Goal: Information Seeking & Learning: Learn about a topic

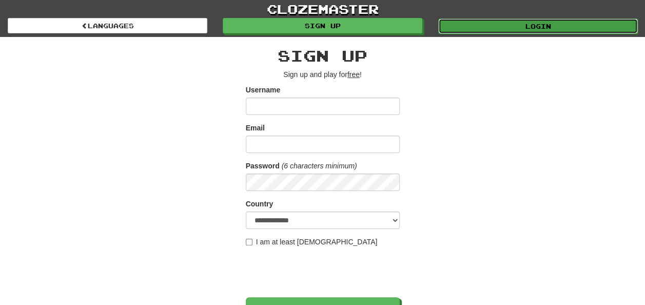
drag, startPoint x: 0, startPoint y: 0, endPoint x: 450, endPoint y: 25, distance: 451.0
click at [450, 25] on link "Login" at bounding box center [538, 25] width 200 height 15
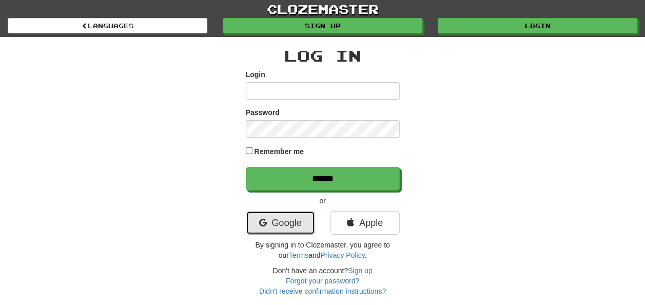
click at [273, 222] on link "Google" at bounding box center [280, 223] width 69 height 24
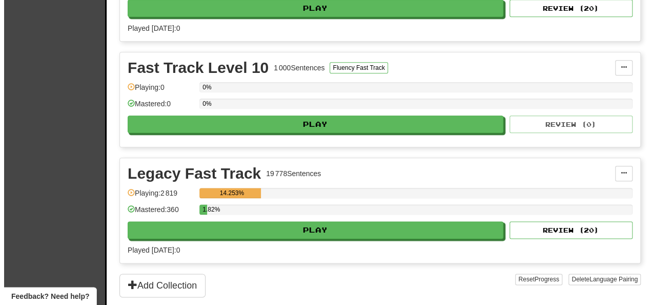
scroll to position [540, 0]
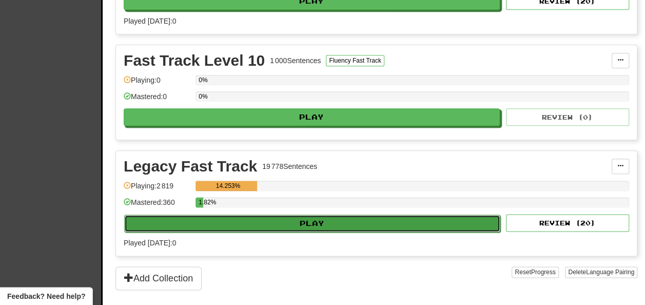
click at [299, 221] on button "Play" at bounding box center [312, 222] width 376 height 17
select select "**"
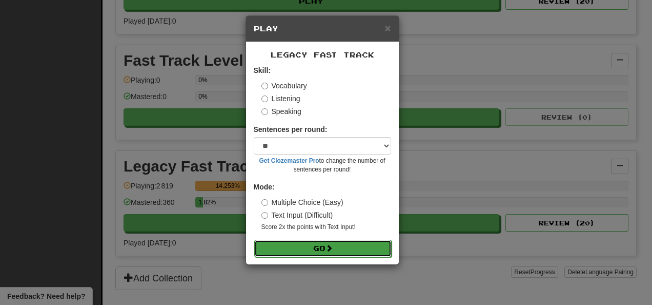
click at [290, 250] on button "Go" at bounding box center [322, 248] width 137 height 17
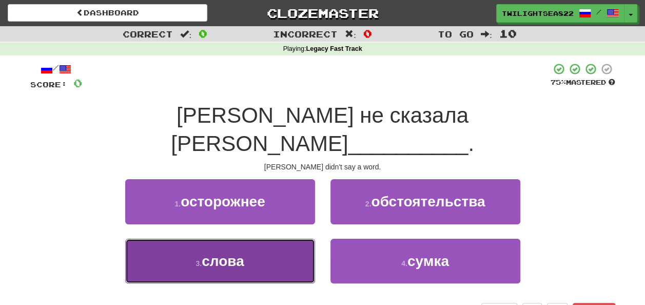
click at [284, 243] on button "3 . слова" at bounding box center [220, 261] width 190 height 45
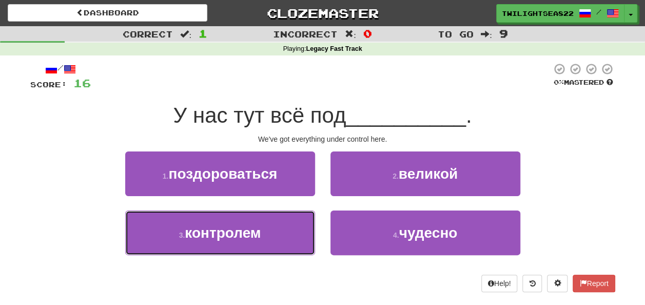
click at [284, 243] on button "3 . контролем" at bounding box center [220, 232] width 190 height 45
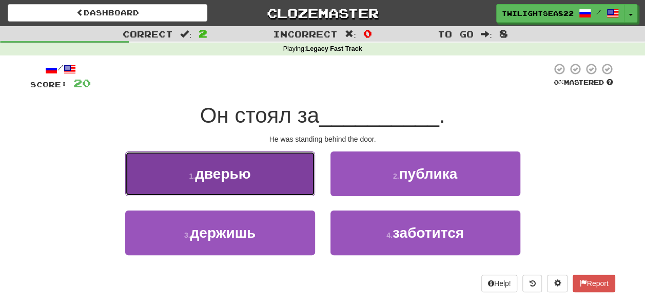
click at [283, 181] on button "1 . дверью" at bounding box center [220, 173] width 190 height 45
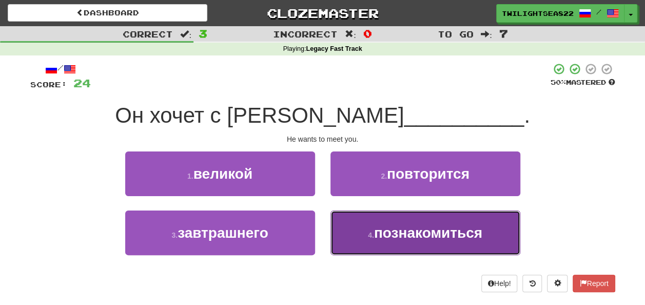
click at [383, 236] on span "познакомиться" at bounding box center [428, 233] width 108 height 16
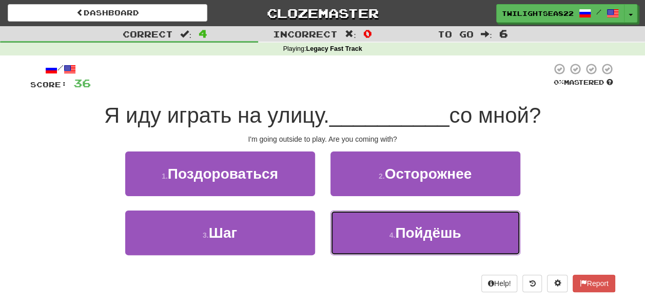
click at [383, 236] on button "4 . Пойдёшь" at bounding box center [425, 232] width 190 height 45
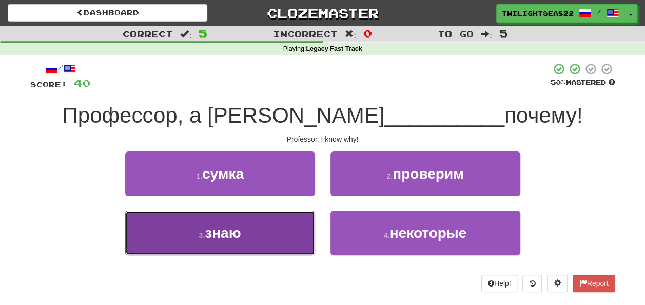
click at [250, 239] on button "3 . знаю" at bounding box center [220, 232] width 190 height 45
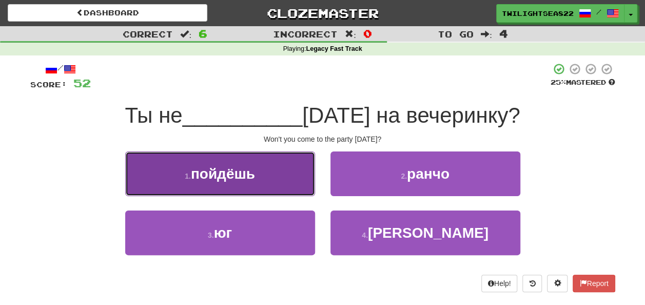
click at [265, 184] on button "1 . пойдёшь" at bounding box center [220, 173] width 190 height 45
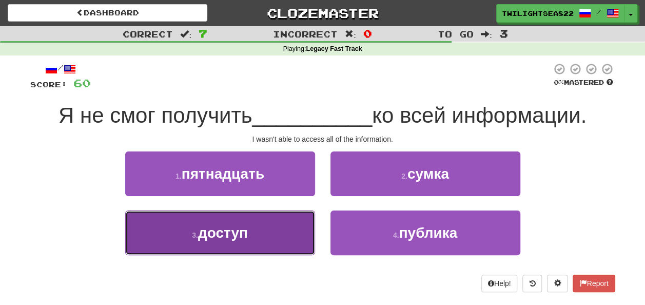
click at [244, 229] on span "доступ" at bounding box center [223, 233] width 50 height 16
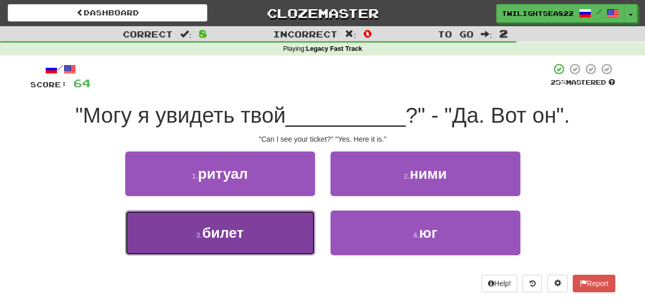
click at [265, 233] on button "3 . билет" at bounding box center [220, 232] width 190 height 45
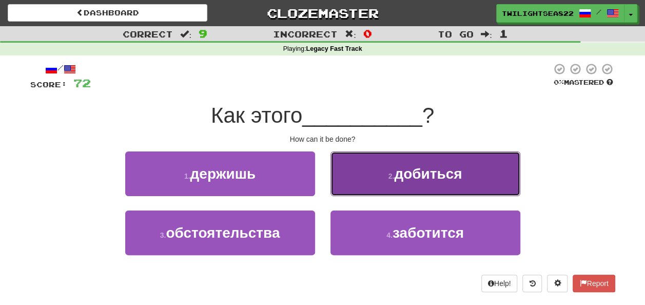
click at [374, 172] on button "2 . добиться" at bounding box center [425, 173] width 190 height 45
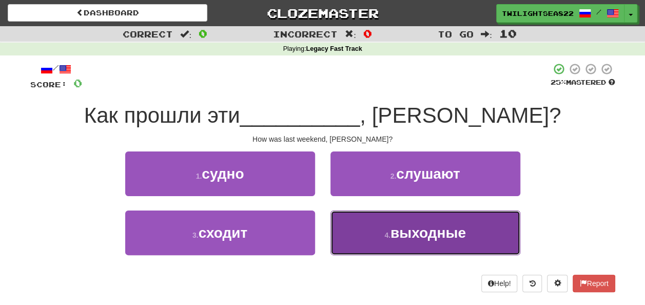
click at [407, 239] on span "выходные" at bounding box center [427, 233] width 75 height 16
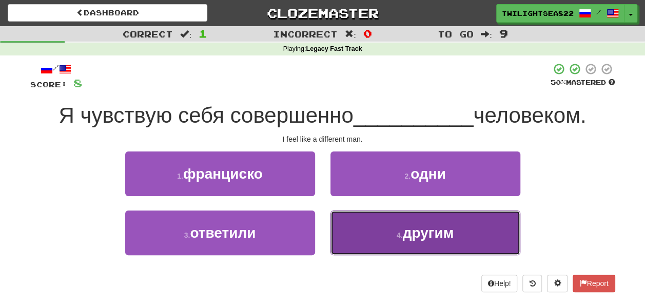
click at [381, 237] on button "4 . другим" at bounding box center [425, 232] width 190 height 45
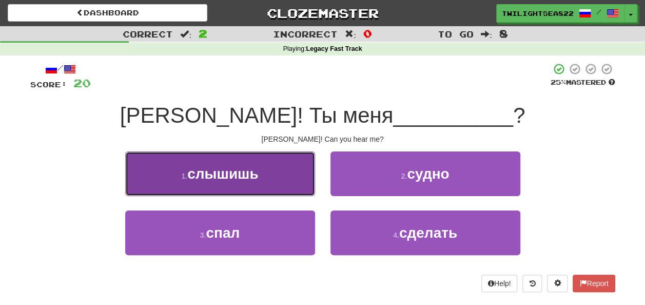
click at [296, 192] on button "1 . слышишь" at bounding box center [220, 173] width 190 height 45
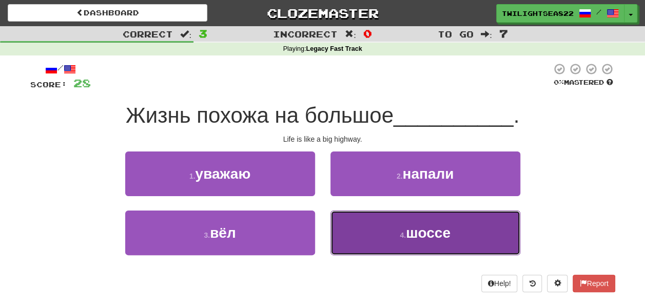
click at [358, 230] on button "4 . шоссе" at bounding box center [425, 232] width 190 height 45
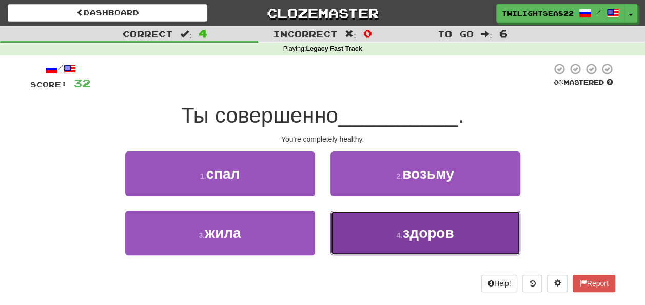
click at [389, 235] on button "4 . здоров" at bounding box center [425, 232] width 190 height 45
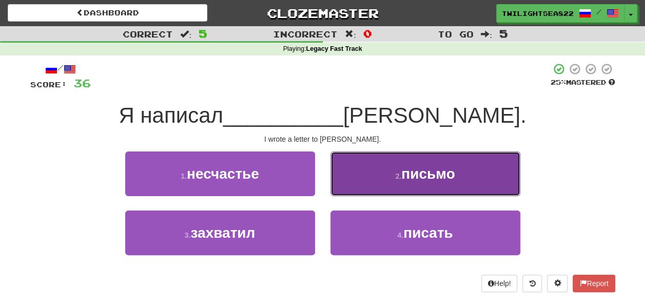
click at [400, 168] on button "2 . письмо" at bounding box center [425, 173] width 190 height 45
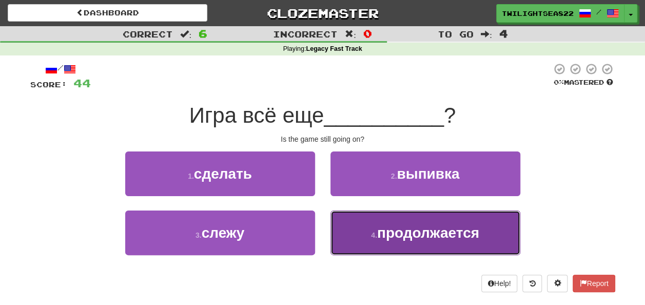
click at [349, 233] on button "4 . продолжается" at bounding box center [425, 232] width 190 height 45
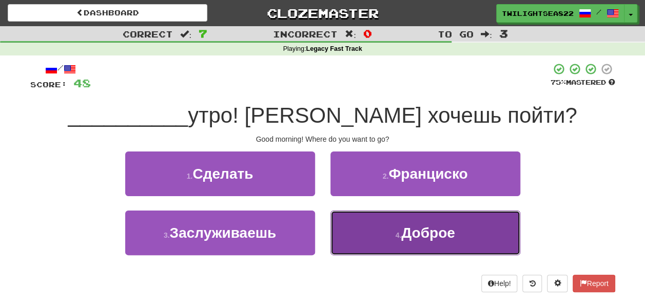
click at [392, 242] on button "4 . Доброе" at bounding box center [425, 232] width 190 height 45
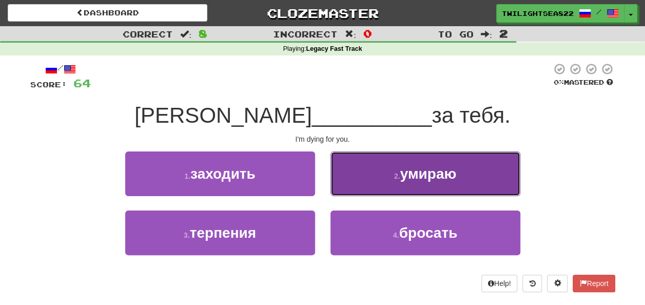
click at [393, 186] on button "2 . умираю" at bounding box center [425, 173] width 190 height 45
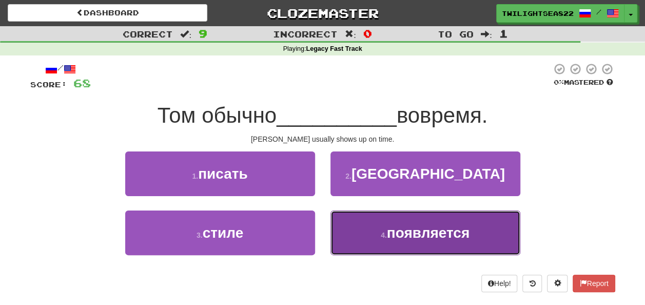
click at [375, 243] on button "4 . появляется" at bounding box center [425, 232] width 190 height 45
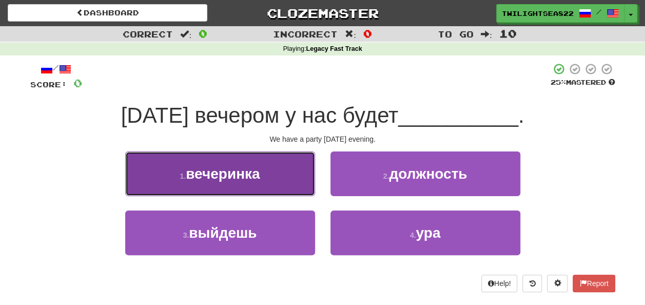
click at [279, 182] on button "1 . вечеринка" at bounding box center [220, 173] width 190 height 45
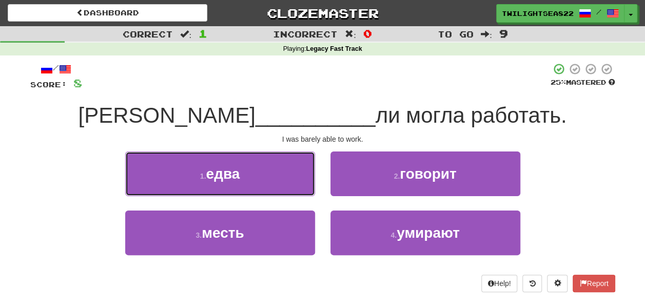
click at [279, 182] on button "1 . едва" at bounding box center [220, 173] width 190 height 45
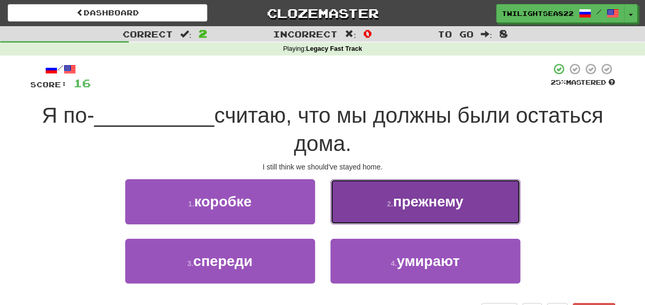
click at [418, 197] on span "прежнему" at bounding box center [428, 201] width 70 height 16
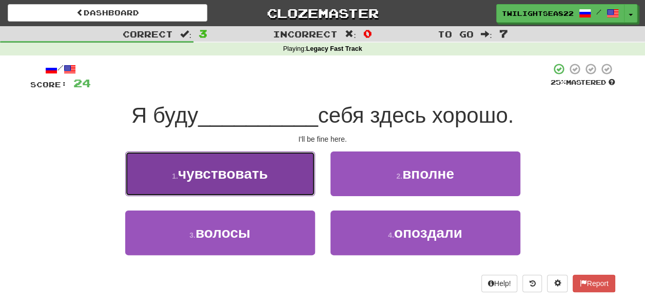
click at [260, 183] on button "1 . чувствовать" at bounding box center [220, 173] width 190 height 45
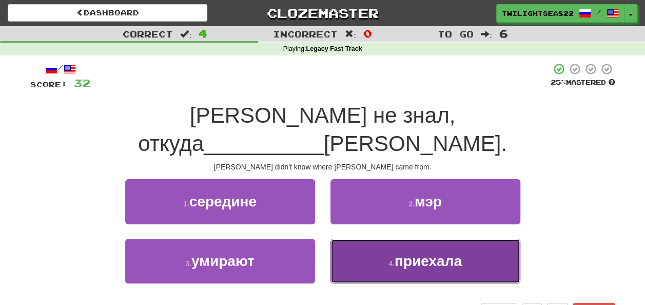
click at [407, 243] on button "4 . приехала" at bounding box center [425, 261] width 190 height 45
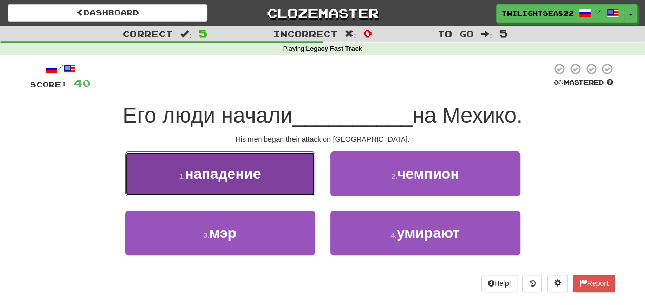
click at [291, 173] on button "1 . нападение" at bounding box center [220, 173] width 190 height 45
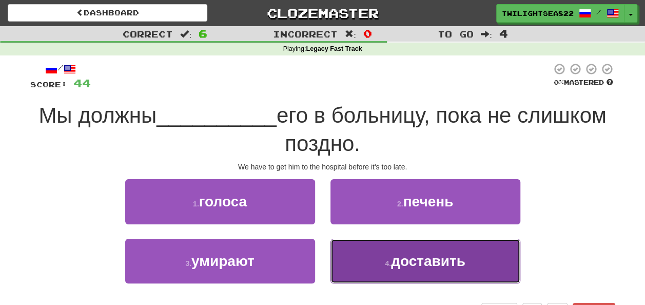
click at [378, 267] on button "4 . доставить" at bounding box center [425, 261] width 190 height 45
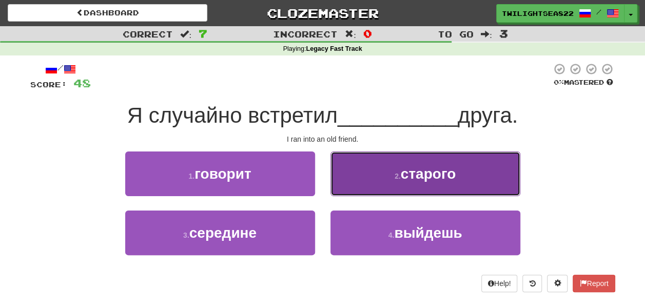
click at [385, 186] on button "2 . старого" at bounding box center [425, 173] width 190 height 45
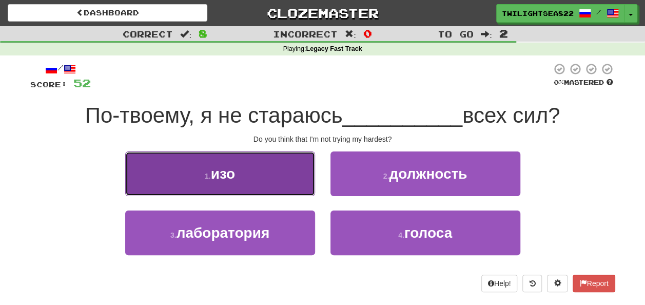
click at [248, 186] on button "1 . изо" at bounding box center [220, 173] width 190 height 45
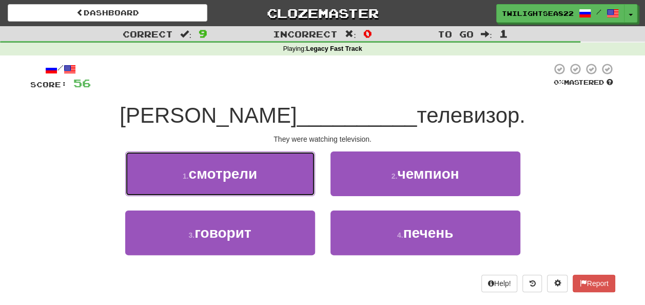
click at [248, 186] on button "1 . смотрели" at bounding box center [220, 173] width 190 height 45
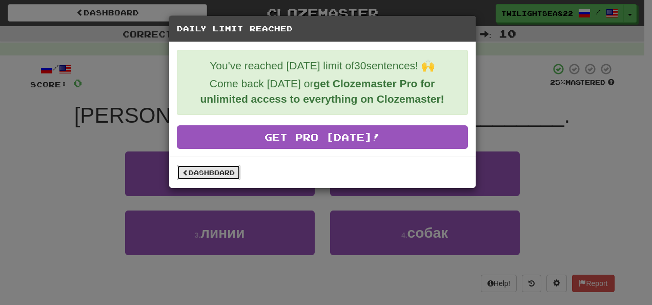
click at [217, 166] on link "Dashboard" at bounding box center [209, 172] width 64 height 15
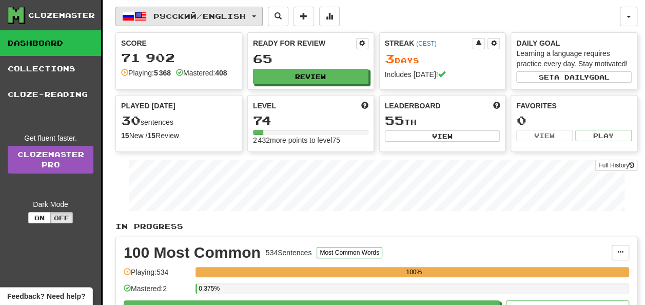
click at [154, 12] on span "Русский / English" at bounding box center [199, 16] width 92 height 9
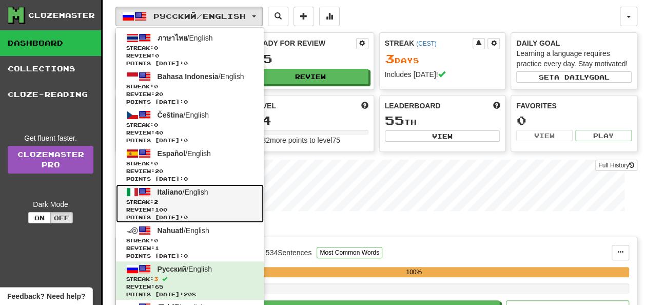
click at [177, 198] on span "Streak: 2" at bounding box center [189, 202] width 127 height 8
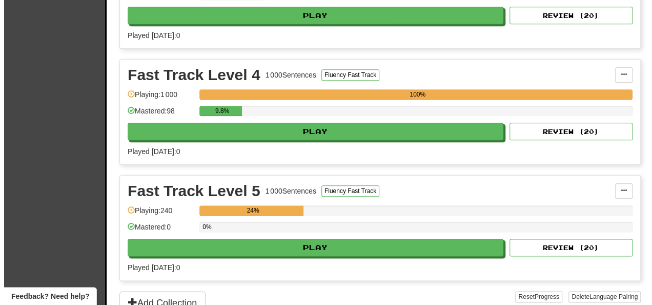
scroll to position [531, 0]
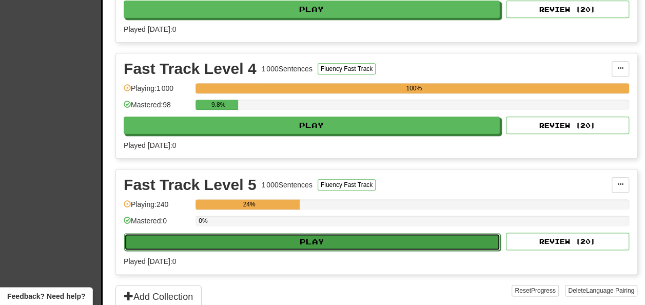
click at [393, 233] on button "Play" at bounding box center [312, 241] width 376 height 17
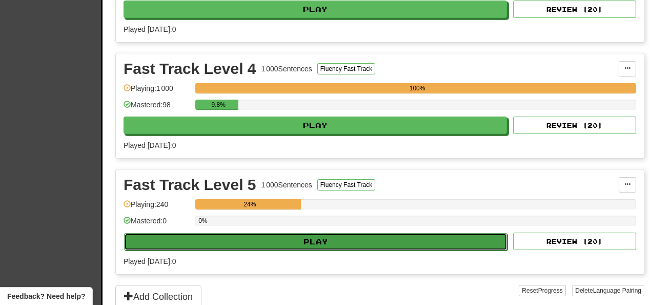
select select "**"
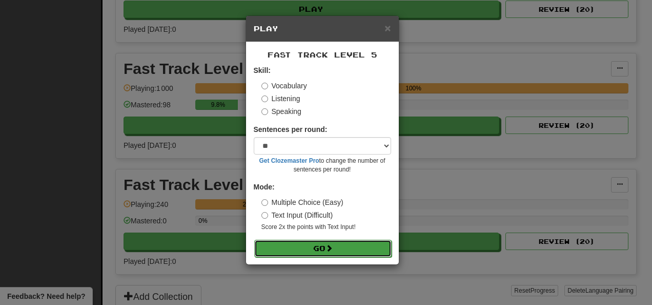
click at [360, 253] on button "Go" at bounding box center [322, 248] width 137 height 17
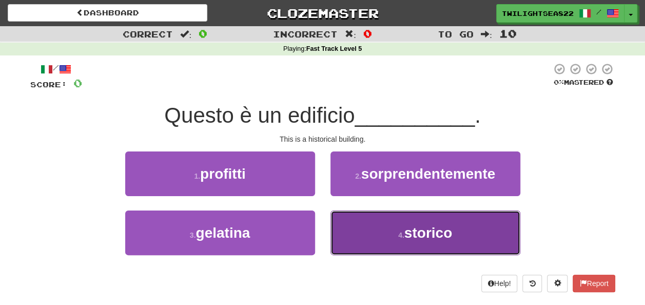
click at [364, 239] on button "4 . storico" at bounding box center [425, 232] width 190 height 45
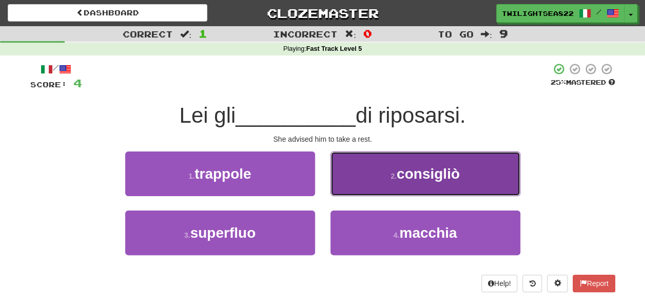
click at [366, 186] on button "2 . consigliò" at bounding box center [425, 173] width 190 height 45
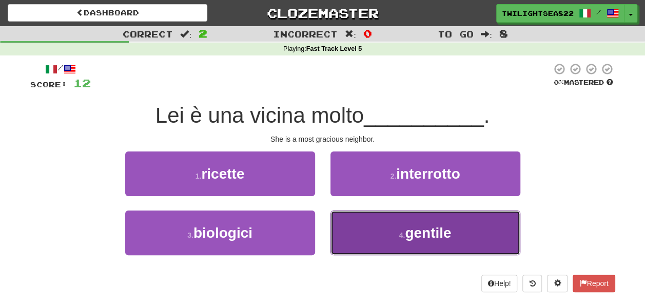
click at [372, 213] on button "4 . gentile" at bounding box center [425, 232] width 190 height 45
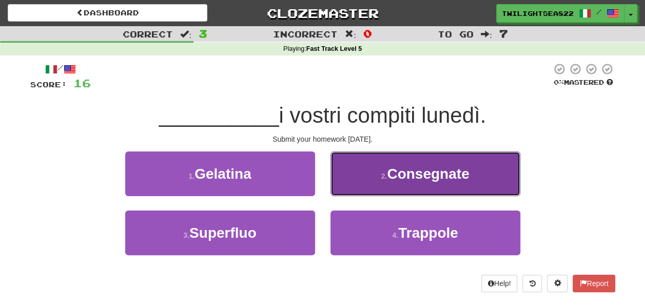
click at [384, 181] on button "2 . Consegnate" at bounding box center [425, 173] width 190 height 45
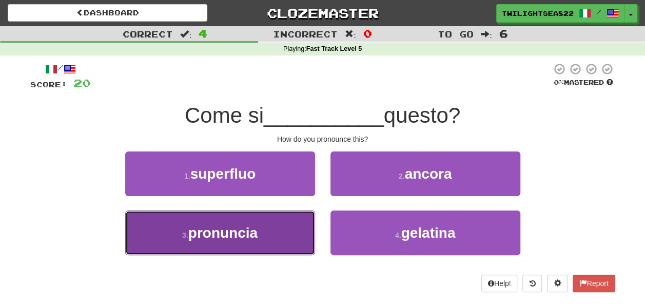
click at [290, 237] on button "3 . pronuncia" at bounding box center [220, 232] width 190 height 45
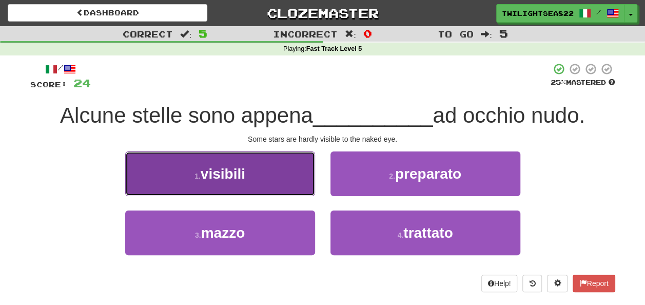
click at [267, 187] on button "1 . visibili" at bounding box center [220, 173] width 190 height 45
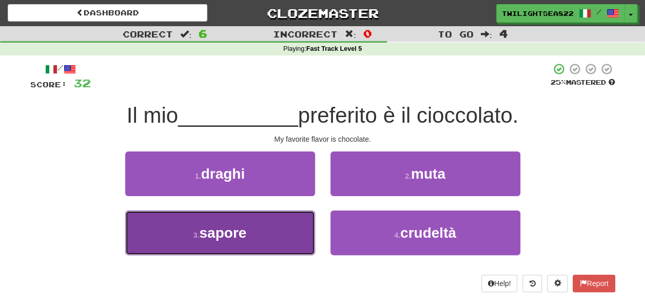
click at [249, 244] on button "3 . sapore" at bounding box center [220, 232] width 190 height 45
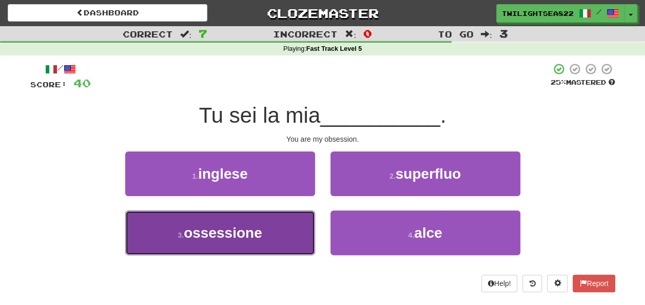
click at [267, 239] on button "3 . ossessione" at bounding box center [220, 232] width 190 height 45
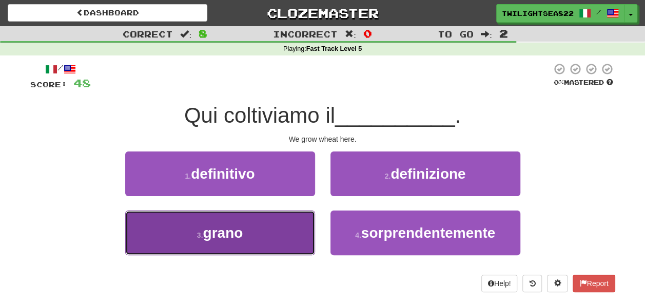
click at [266, 244] on button "3 . grano" at bounding box center [220, 232] width 190 height 45
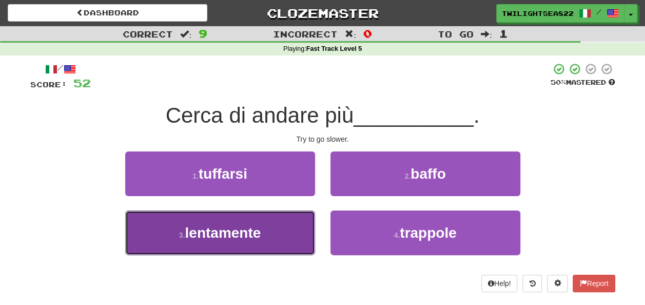
click at [274, 232] on button "3 . lentamente" at bounding box center [220, 232] width 190 height 45
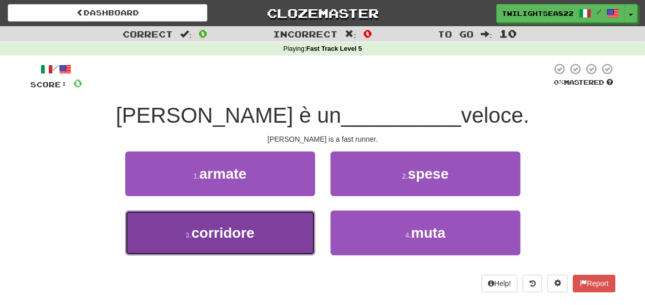
click at [286, 228] on button "3 . corridore" at bounding box center [220, 232] width 190 height 45
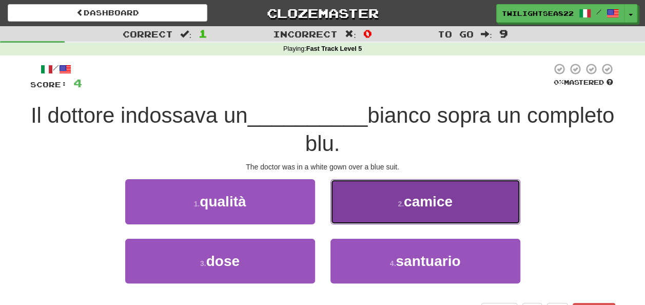
click at [365, 206] on button "2 . camice" at bounding box center [425, 201] width 190 height 45
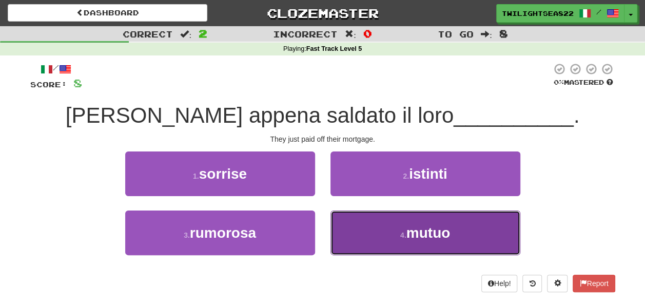
click at [363, 233] on button "4 . mutuo" at bounding box center [425, 232] width 190 height 45
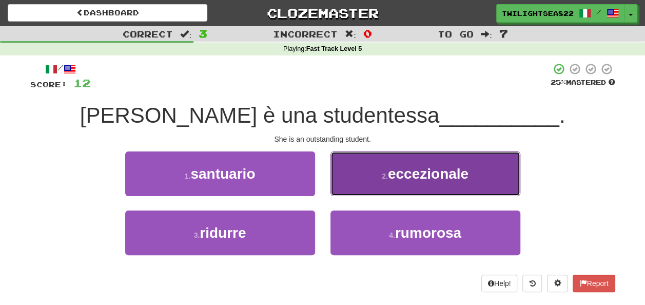
click at [389, 181] on span "eccezionale" at bounding box center [428, 174] width 81 height 16
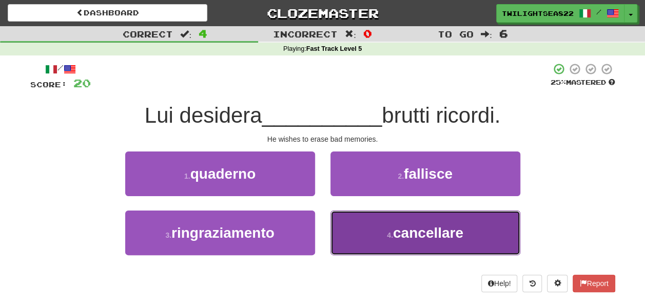
click at [382, 227] on button "4 . cancellare" at bounding box center [425, 232] width 190 height 45
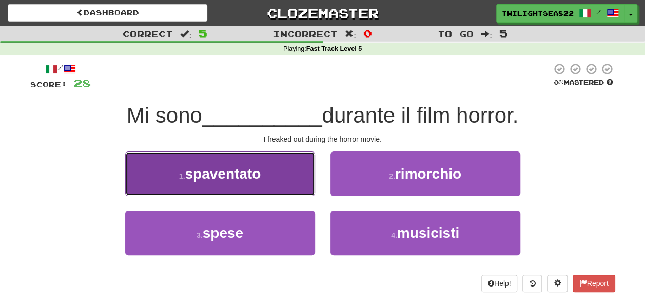
click at [289, 184] on button "1 . spaventato" at bounding box center [220, 173] width 190 height 45
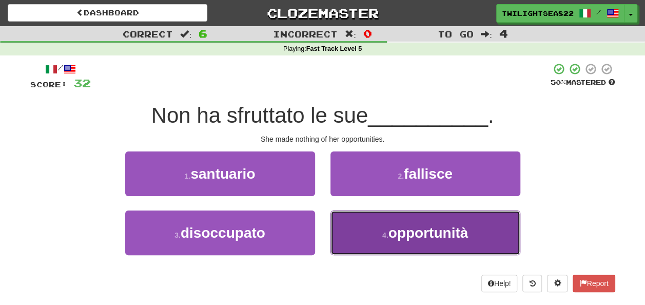
click at [376, 228] on button "4 . opportunità" at bounding box center [425, 232] width 190 height 45
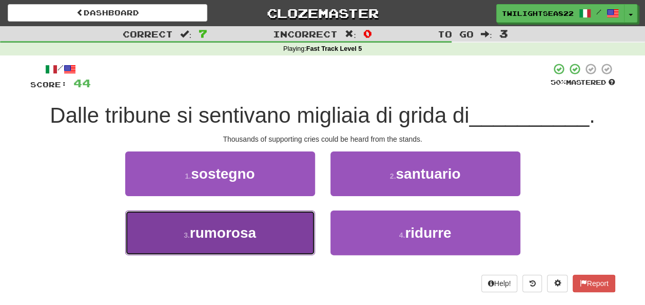
click at [259, 250] on button "3 . rumorosa" at bounding box center [220, 232] width 190 height 45
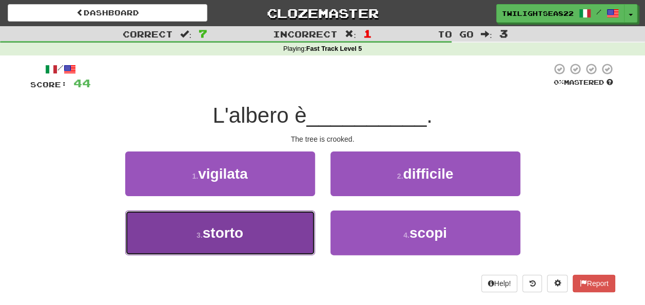
click at [287, 232] on button "3 . storto" at bounding box center [220, 232] width 190 height 45
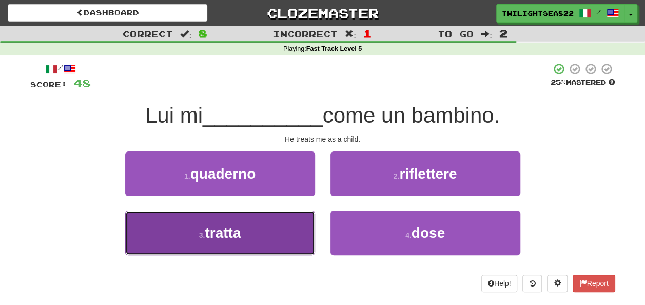
click at [270, 239] on button "3 . tratta" at bounding box center [220, 232] width 190 height 45
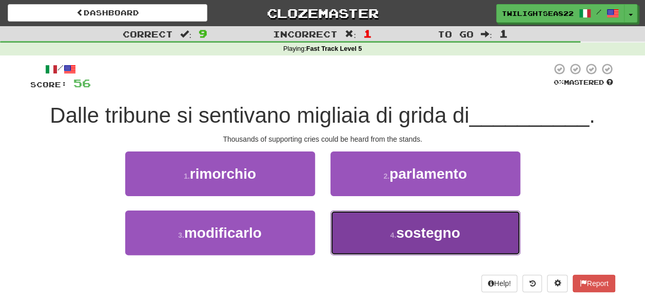
click at [388, 234] on button "4 . sostegno" at bounding box center [425, 232] width 190 height 45
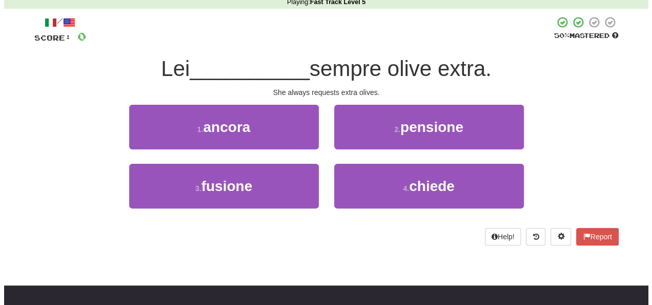
scroll to position [42, 0]
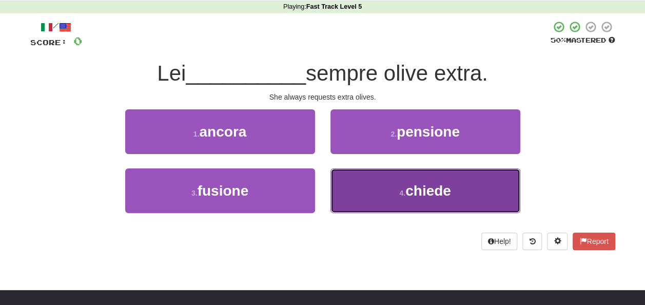
click at [381, 203] on button "4 . chiede" at bounding box center [425, 190] width 190 height 45
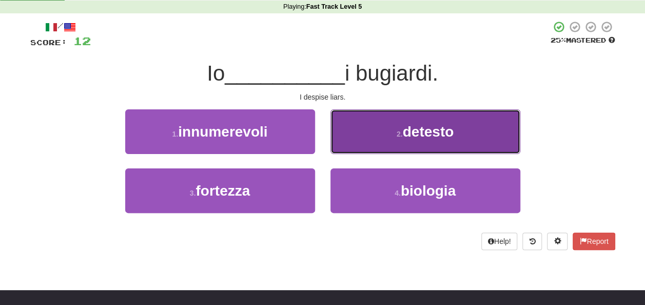
click at [390, 146] on button "2 . detesto" at bounding box center [425, 131] width 190 height 45
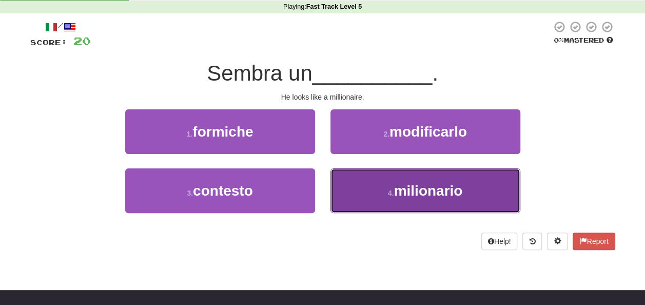
click at [373, 201] on button "4 . milionario" at bounding box center [425, 190] width 190 height 45
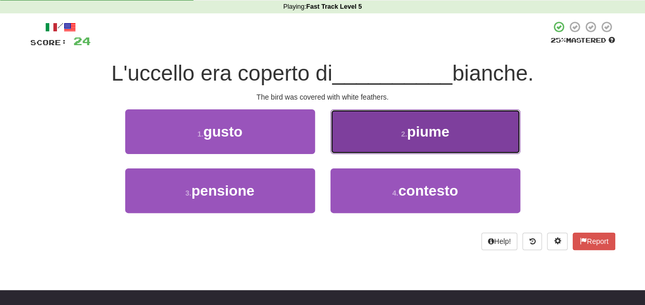
click at [372, 134] on button "2 . piume" at bounding box center [425, 131] width 190 height 45
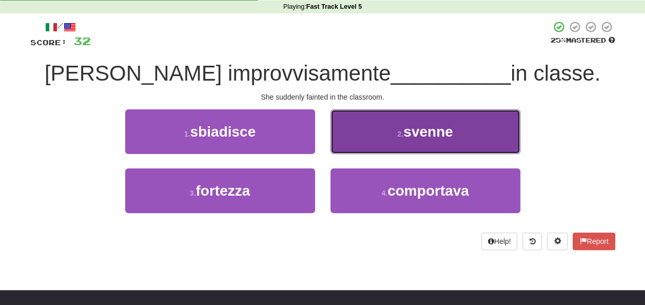
click at [385, 153] on button "2 . svenne" at bounding box center [425, 131] width 190 height 45
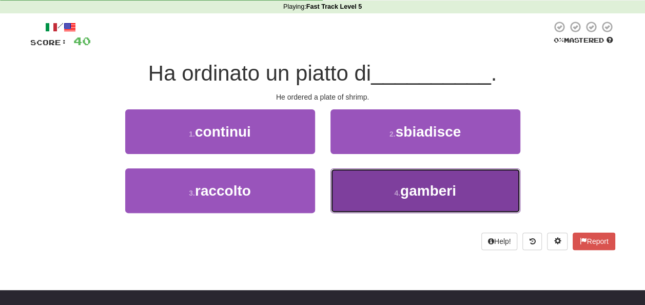
click at [378, 193] on button "4 . gamberi" at bounding box center [425, 190] width 190 height 45
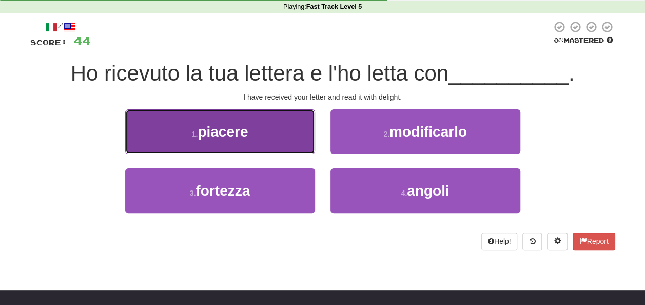
click at [253, 138] on button "1 . piacere" at bounding box center [220, 131] width 190 height 45
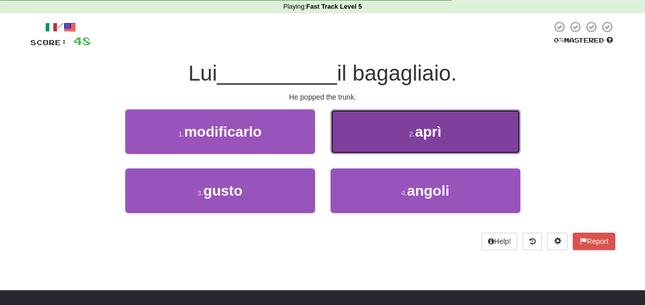
click at [373, 150] on button "2 . aprì" at bounding box center [425, 131] width 190 height 45
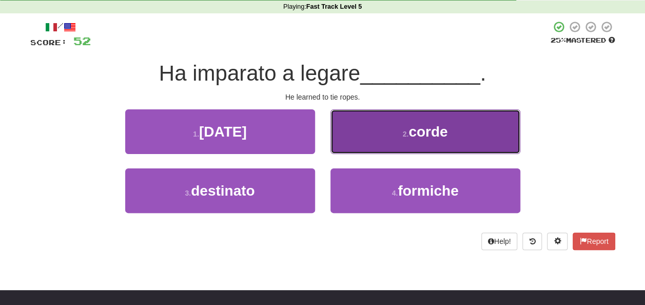
click at [387, 129] on button "2 . corde" at bounding box center [425, 131] width 190 height 45
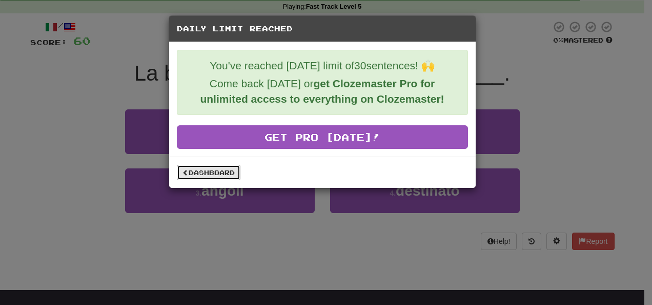
click at [227, 169] on link "Dashboard" at bounding box center [209, 172] width 64 height 15
